Goal: Task Accomplishment & Management: Manage account settings

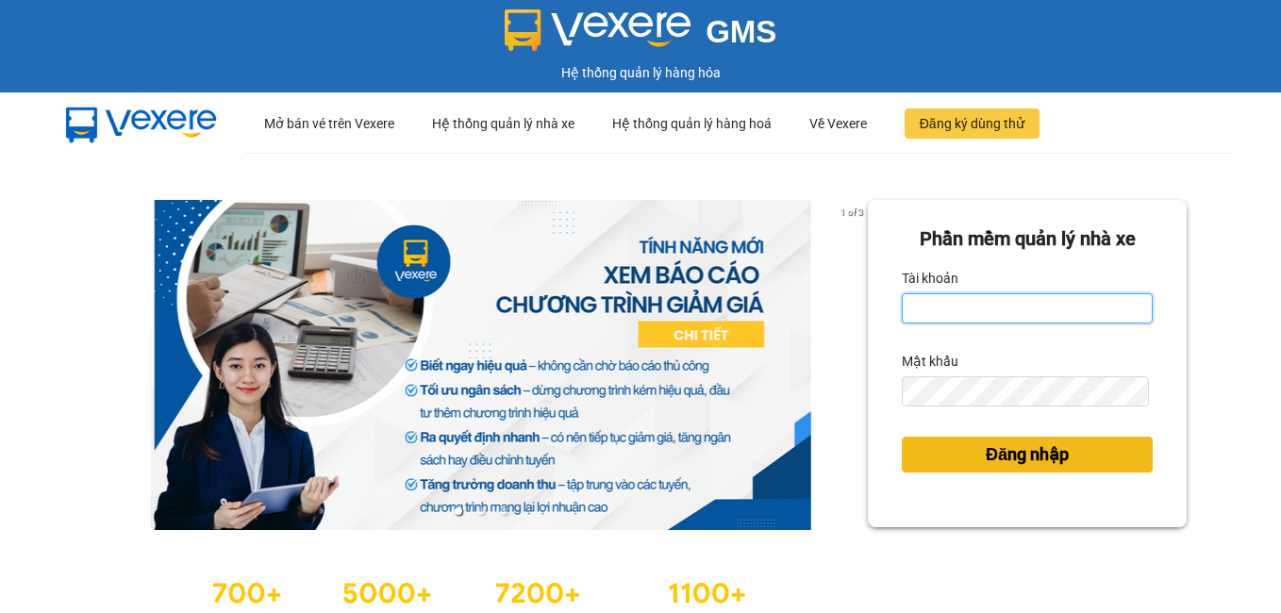
type input "dienkhanh.phucanex"
click at [1098, 456] on button "Đăng nhập" at bounding box center [1027, 455] width 251 height 36
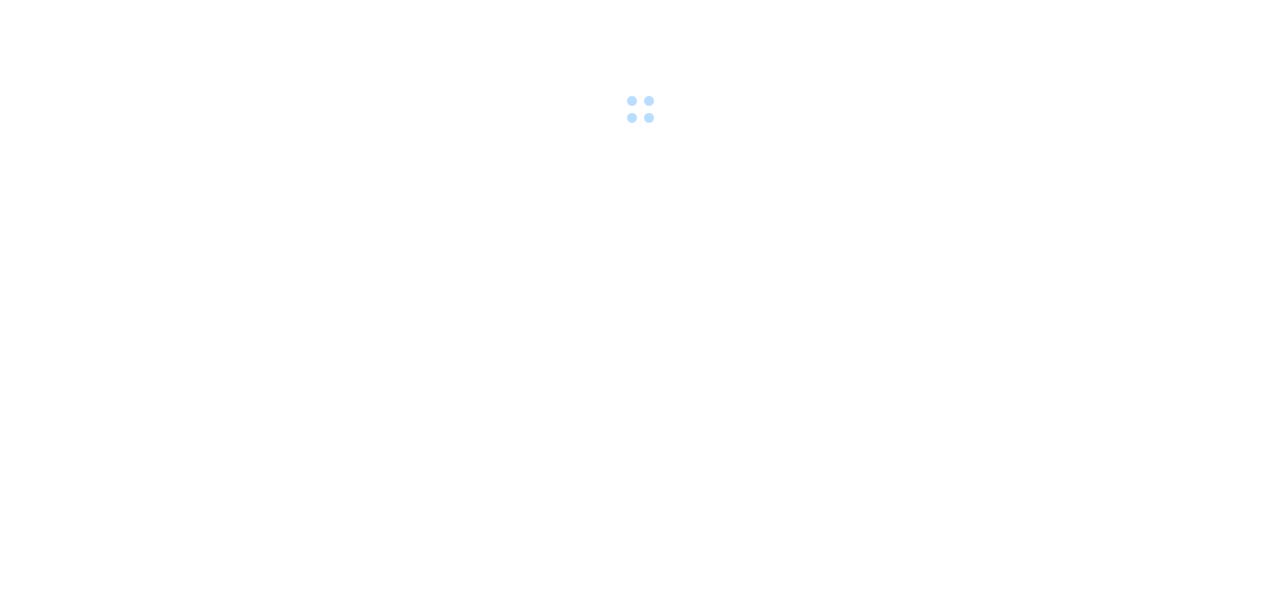
click at [1064, 443] on body at bounding box center [640, 306] width 1281 height 613
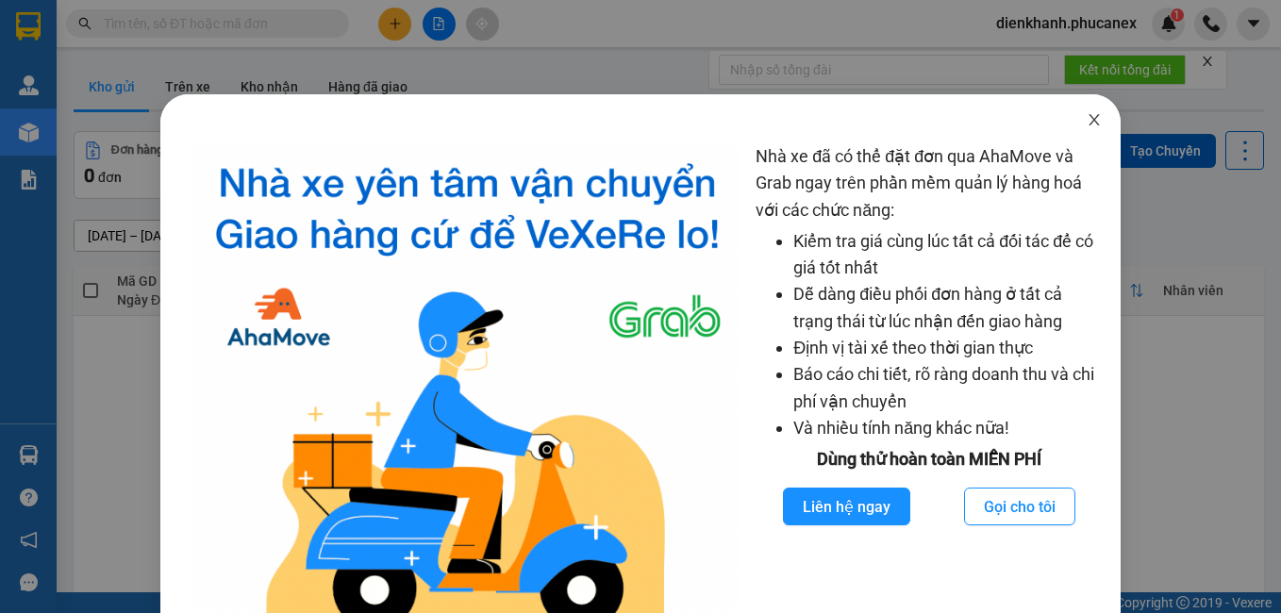
click at [1090, 122] on icon "close" at bounding box center [1094, 119] width 15 height 15
